Goal: Task Accomplishment & Management: Use online tool/utility

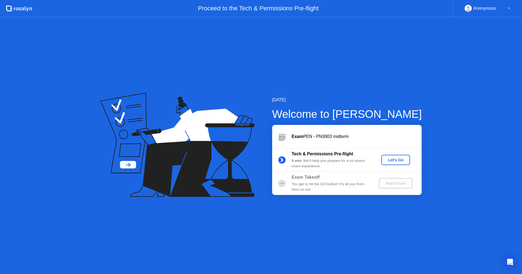
click at [398, 158] on div "Let's Go" at bounding box center [396, 160] width 24 height 4
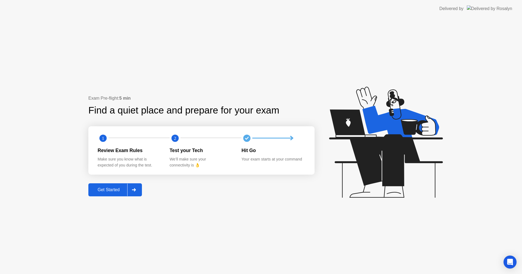
click at [118, 189] on div "Get Started" at bounding box center [108, 190] width 37 height 5
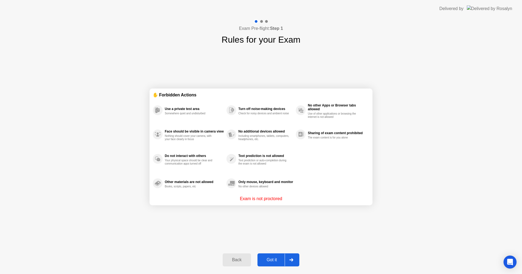
click at [279, 256] on button "Got it" at bounding box center [279, 260] width 42 height 13
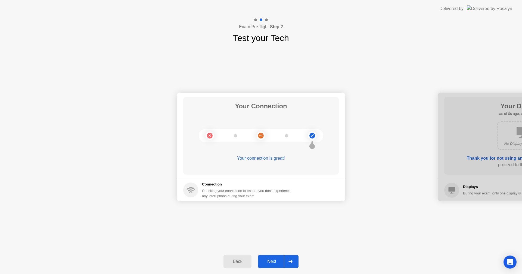
click at [268, 259] on div "Next" at bounding box center [272, 261] width 24 height 5
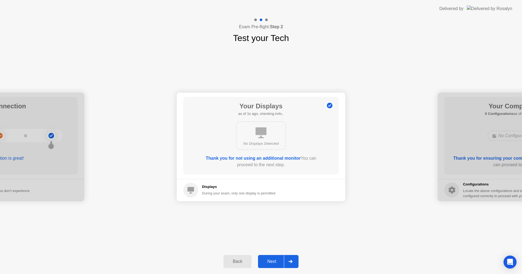
click at [275, 261] on div "Next" at bounding box center [272, 261] width 24 height 5
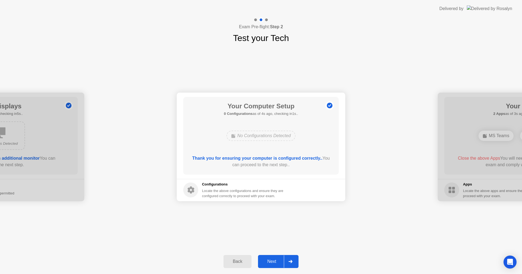
click at [272, 260] on div "Next" at bounding box center [272, 261] width 24 height 5
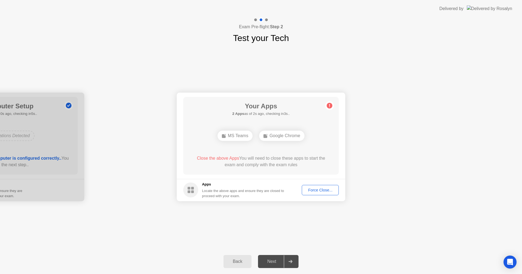
click at [308, 190] on div "Force Close..." at bounding box center [320, 190] width 33 height 4
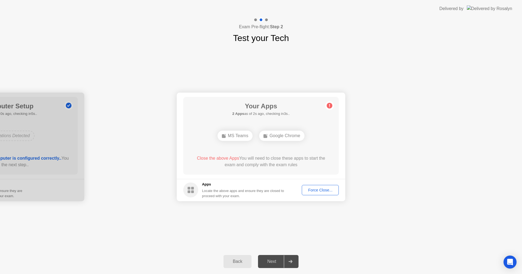
click at [314, 194] on button "Force Close..." at bounding box center [320, 190] width 37 height 10
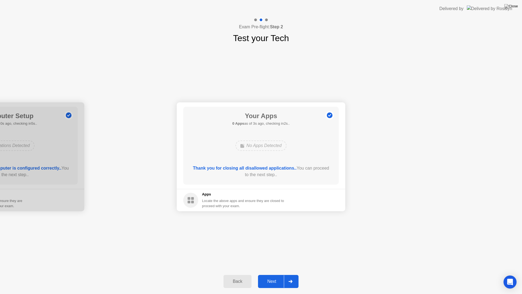
click at [271, 274] on div "Next" at bounding box center [272, 281] width 24 height 5
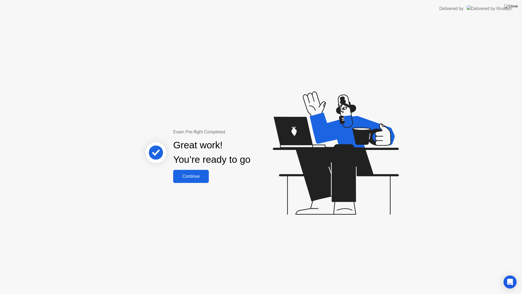
click at [194, 179] on div "Continue" at bounding box center [191, 176] width 32 height 5
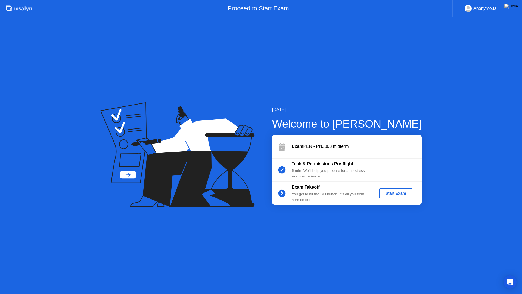
click at [401, 193] on div "Start Exam" at bounding box center [395, 193] width 29 height 4
